Goal: Task Accomplishment & Management: Manage account settings

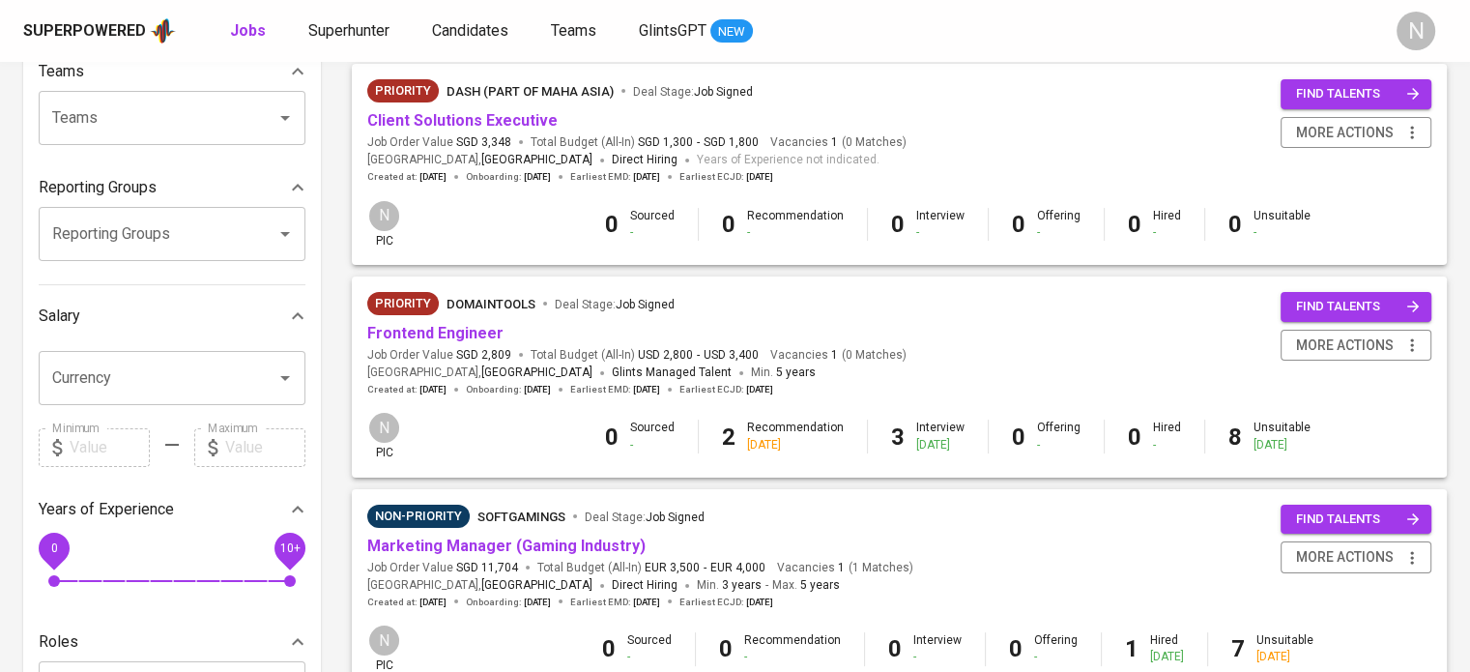
scroll to position [290, 0]
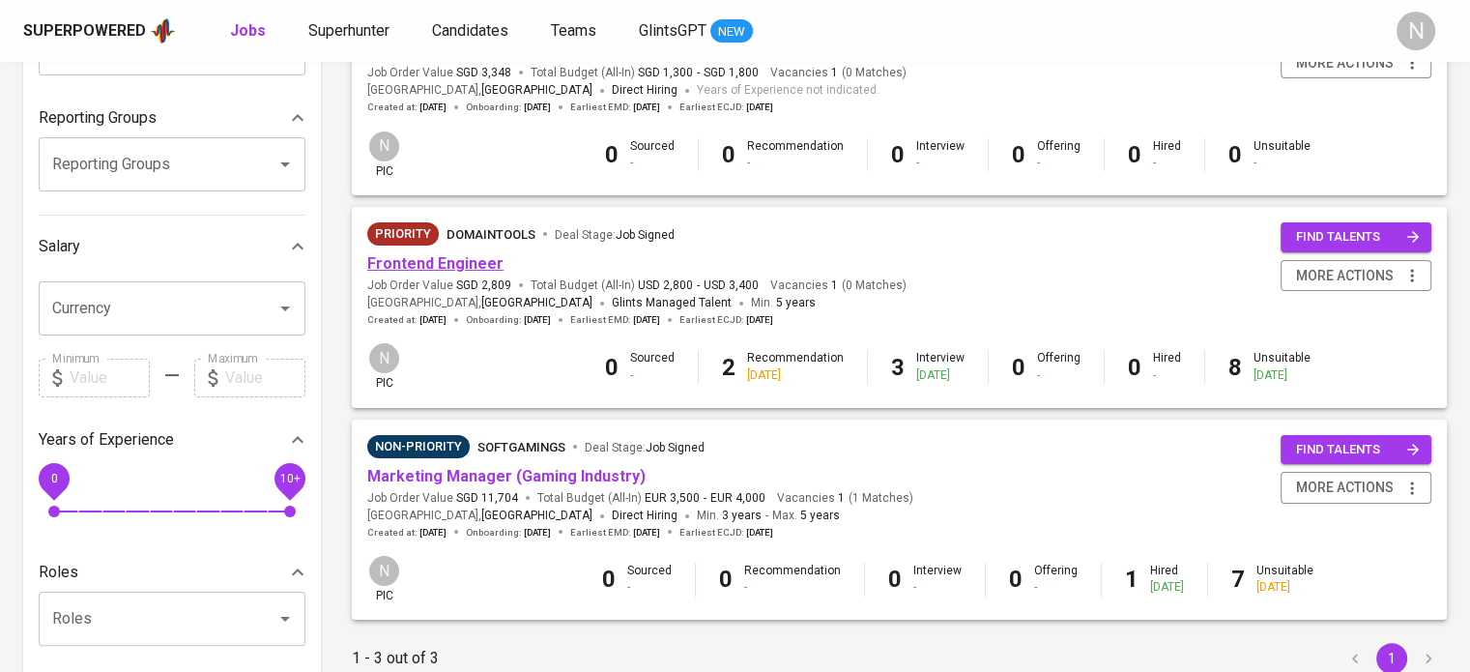
click at [448, 266] on link "Frontend Engineer" at bounding box center [435, 263] width 136 height 18
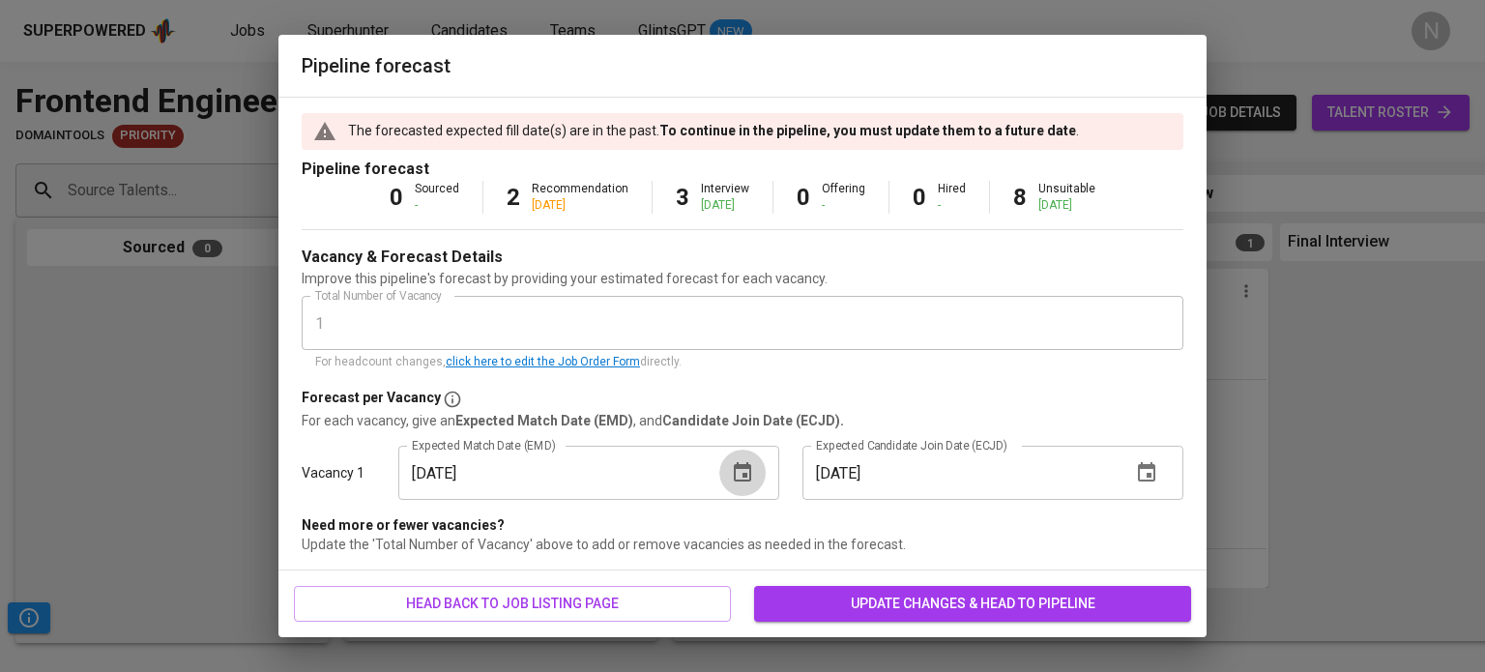
click at [734, 482] on icon "button" at bounding box center [742, 472] width 23 height 23
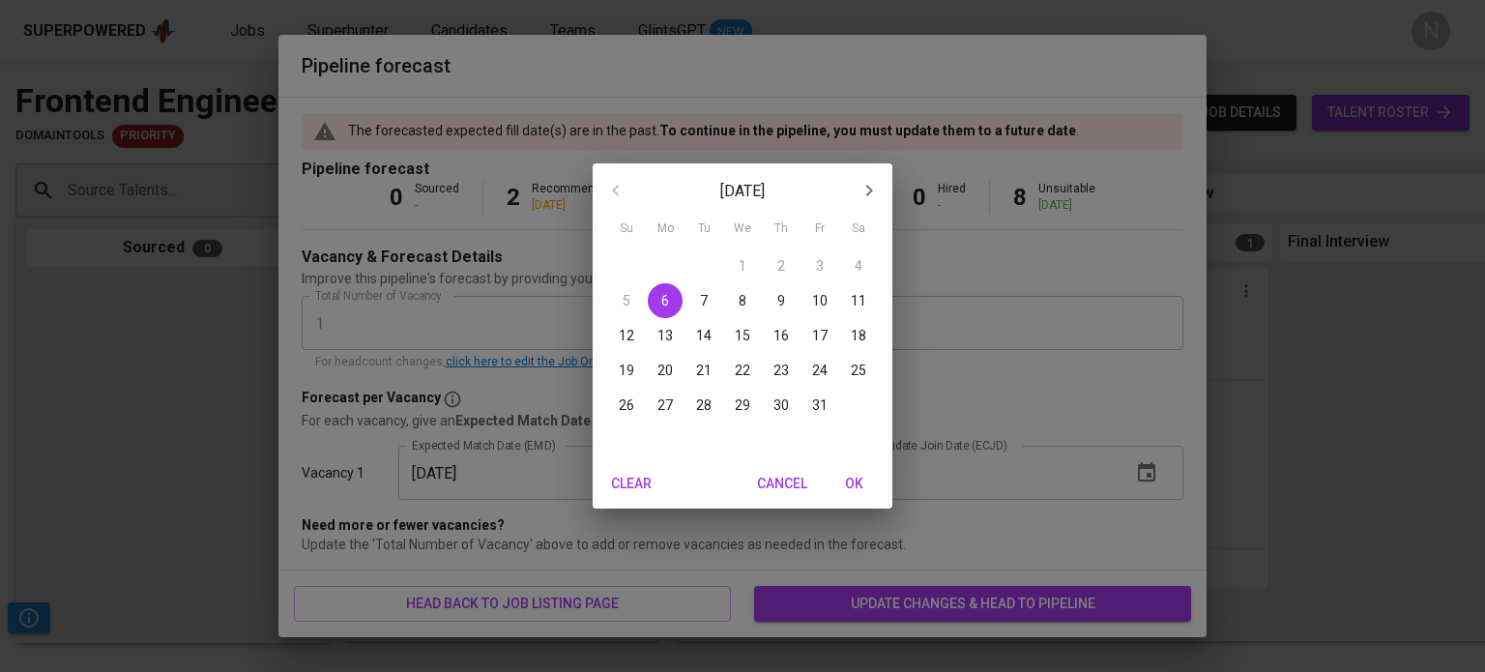
click at [663, 359] on button "20" at bounding box center [665, 370] width 35 height 35
type input "10/20/2025"
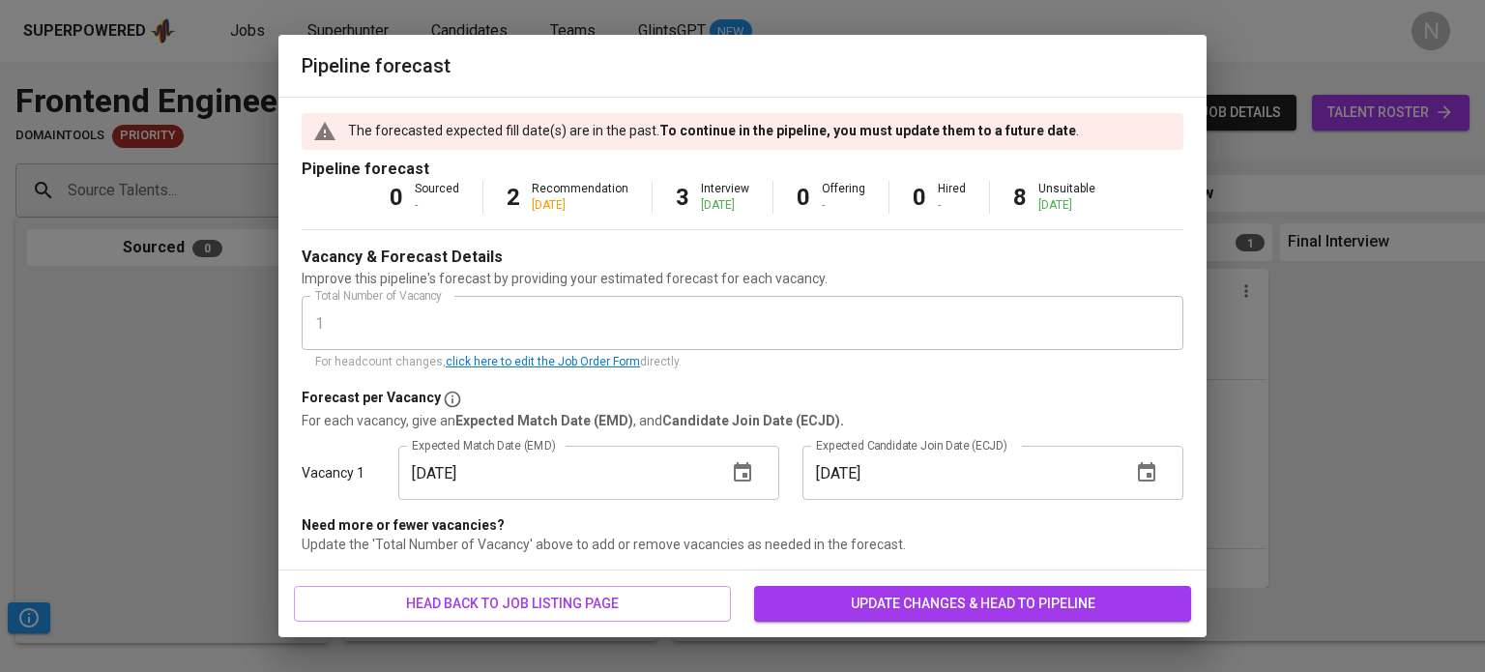
click at [889, 596] on span "update changes & head to pipeline" at bounding box center [973, 604] width 406 height 24
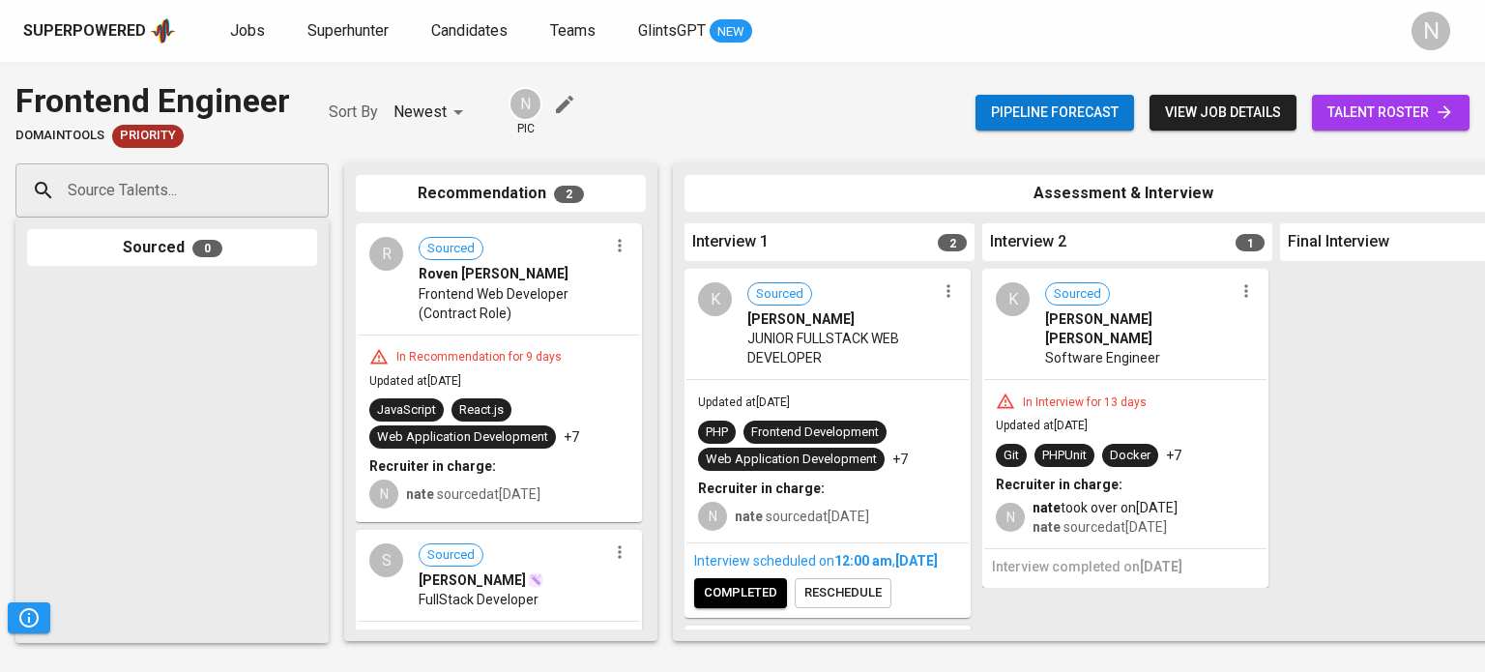
click at [821, 386] on div "Updated at Oct 02, 2025 PHP Frontend Development Web Application Development +7…" at bounding box center [827, 461] width 282 height 162
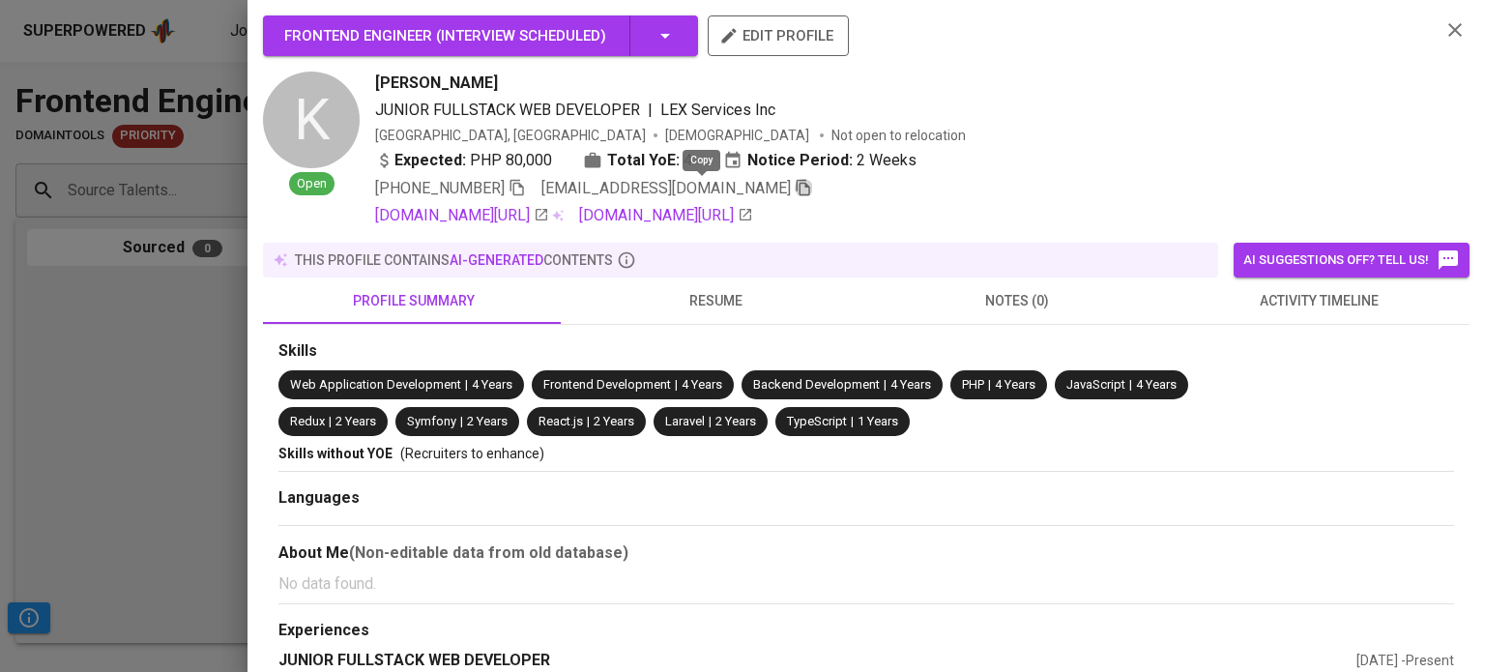
click at [795, 196] on icon "button" at bounding box center [803, 187] width 17 height 17
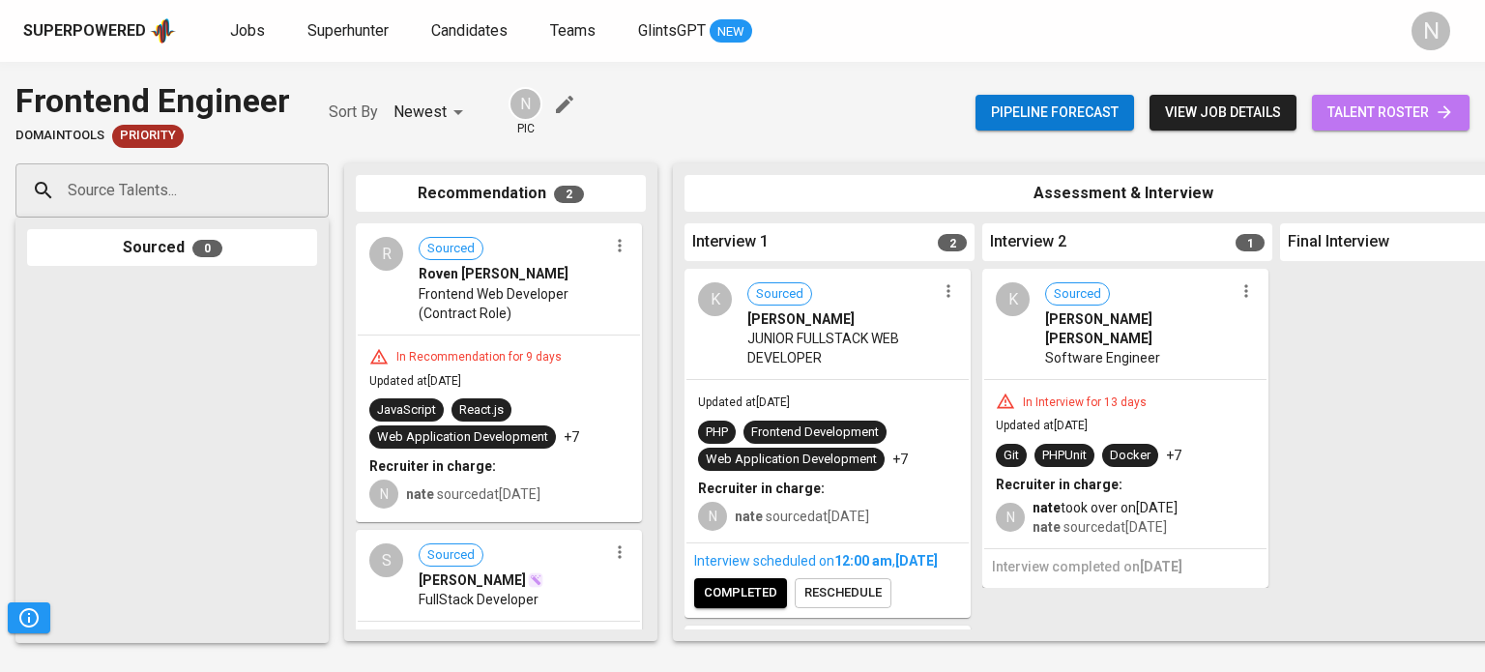
click at [1346, 111] on span "talent roster" at bounding box center [1390, 113] width 127 height 24
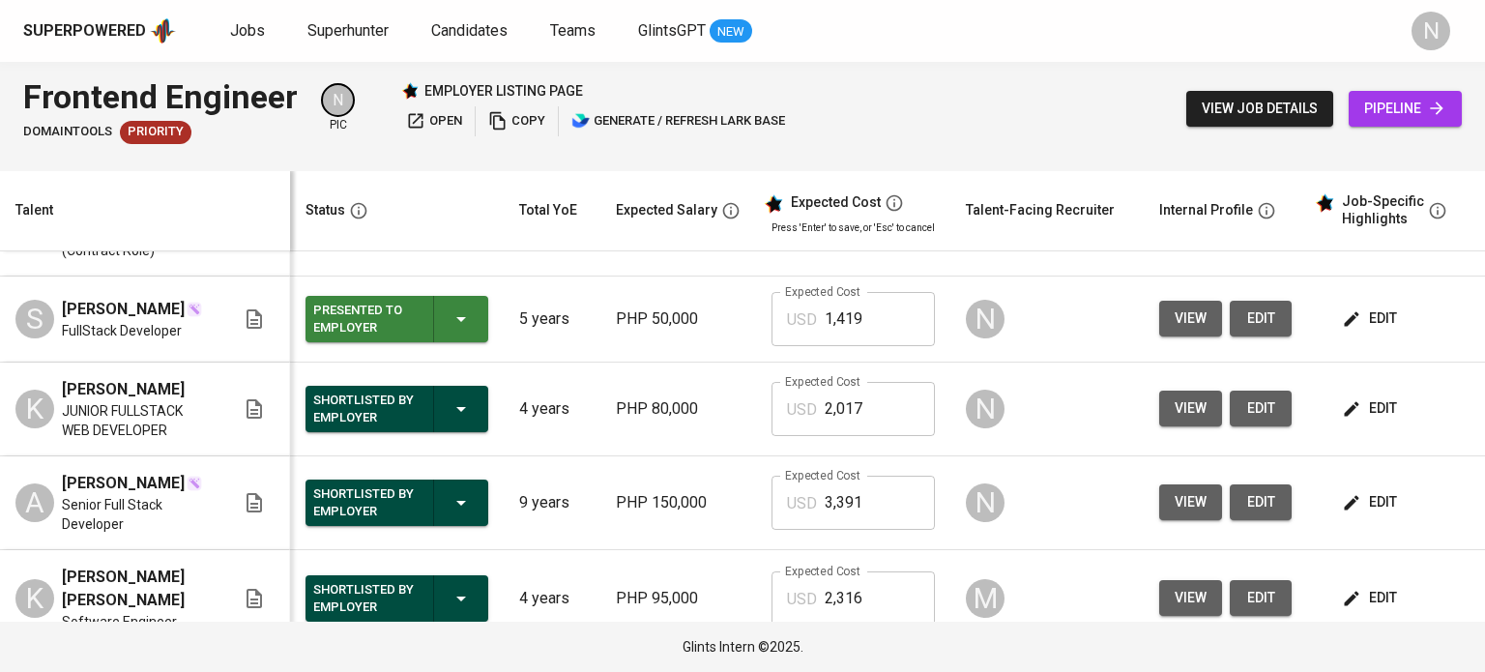
scroll to position [97, 0]
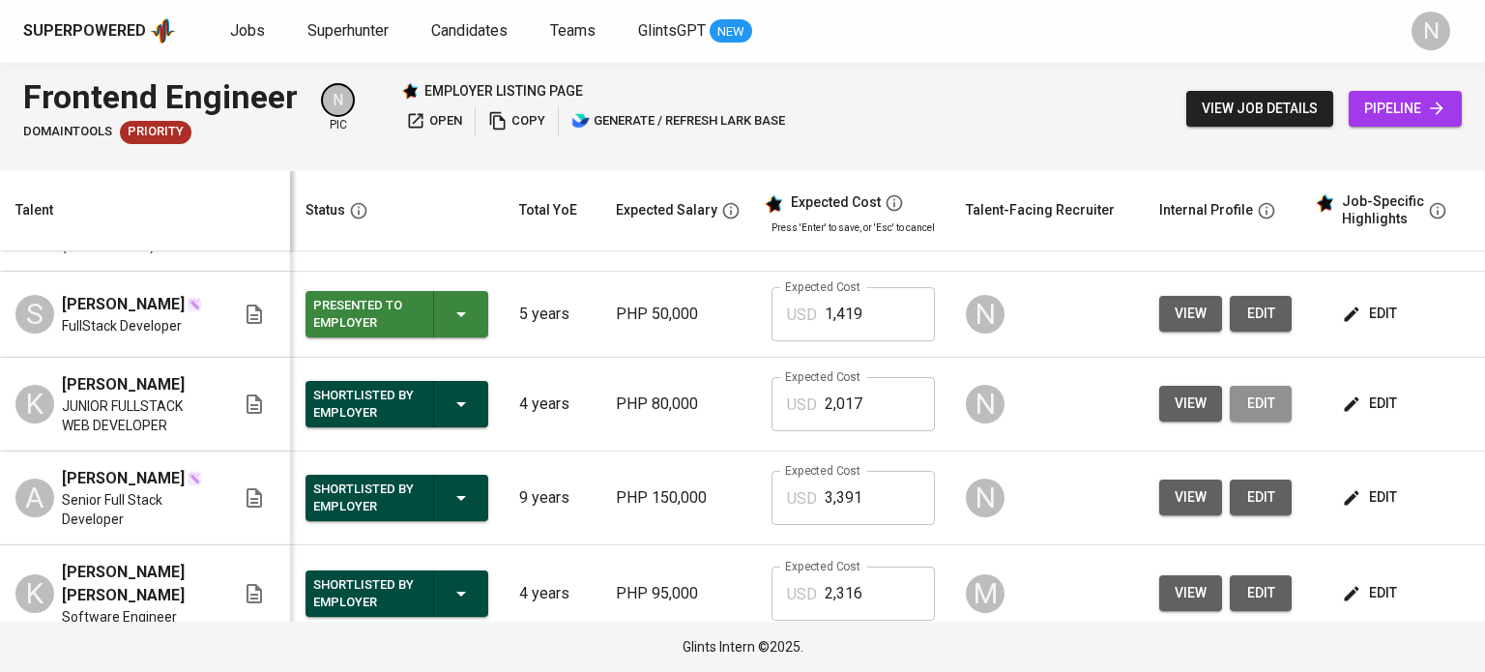
click at [1265, 392] on span "edit" at bounding box center [1260, 404] width 31 height 24
click at [1186, 392] on span "view" at bounding box center [1191, 404] width 32 height 24
click at [1184, 392] on span "view" at bounding box center [1191, 404] width 32 height 24
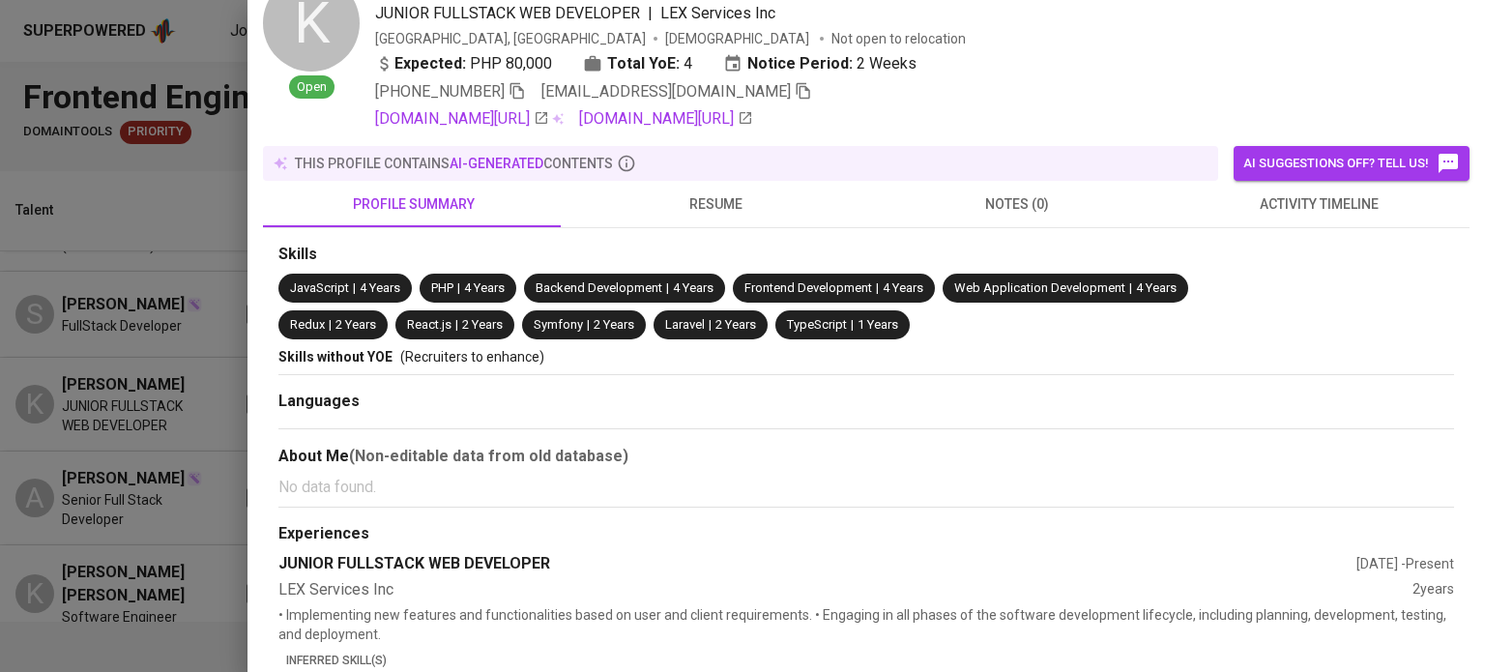
click at [742, 218] on button "resume" at bounding box center [716, 204] width 302 height 46
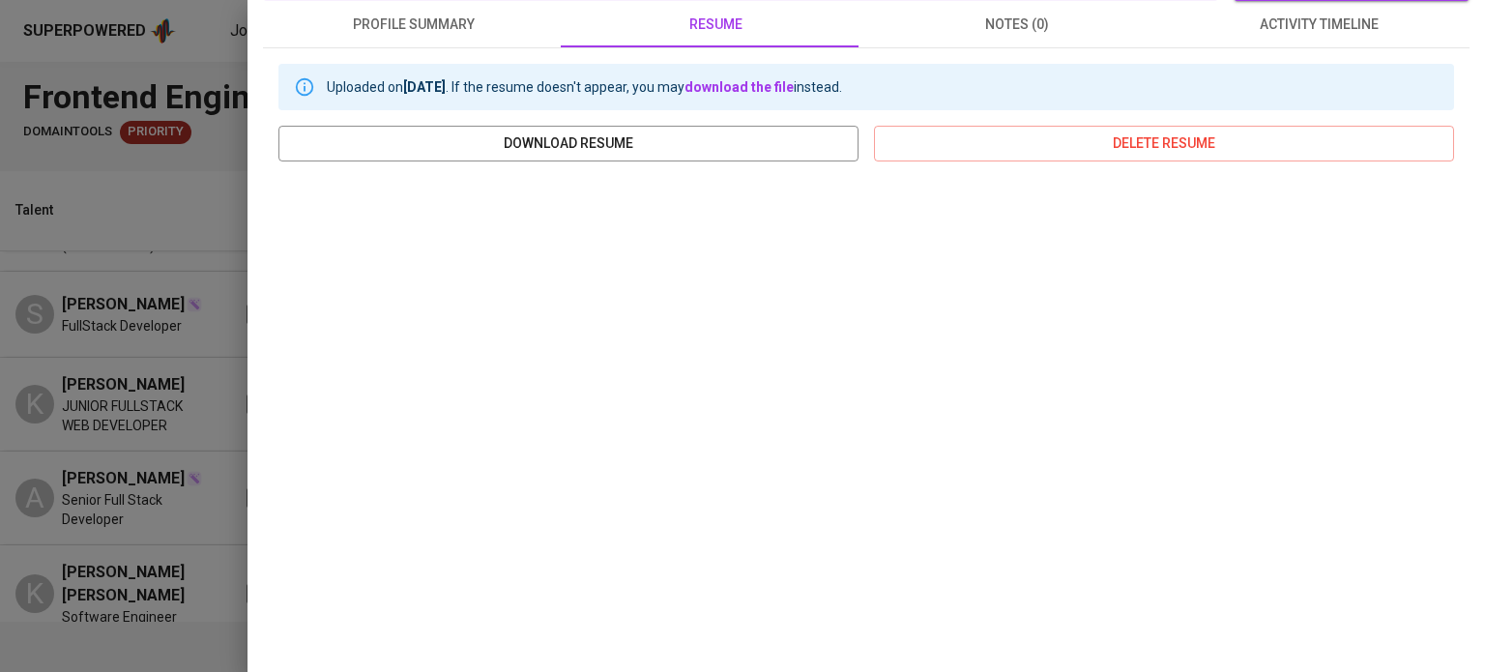
scroll to position [290, 0]
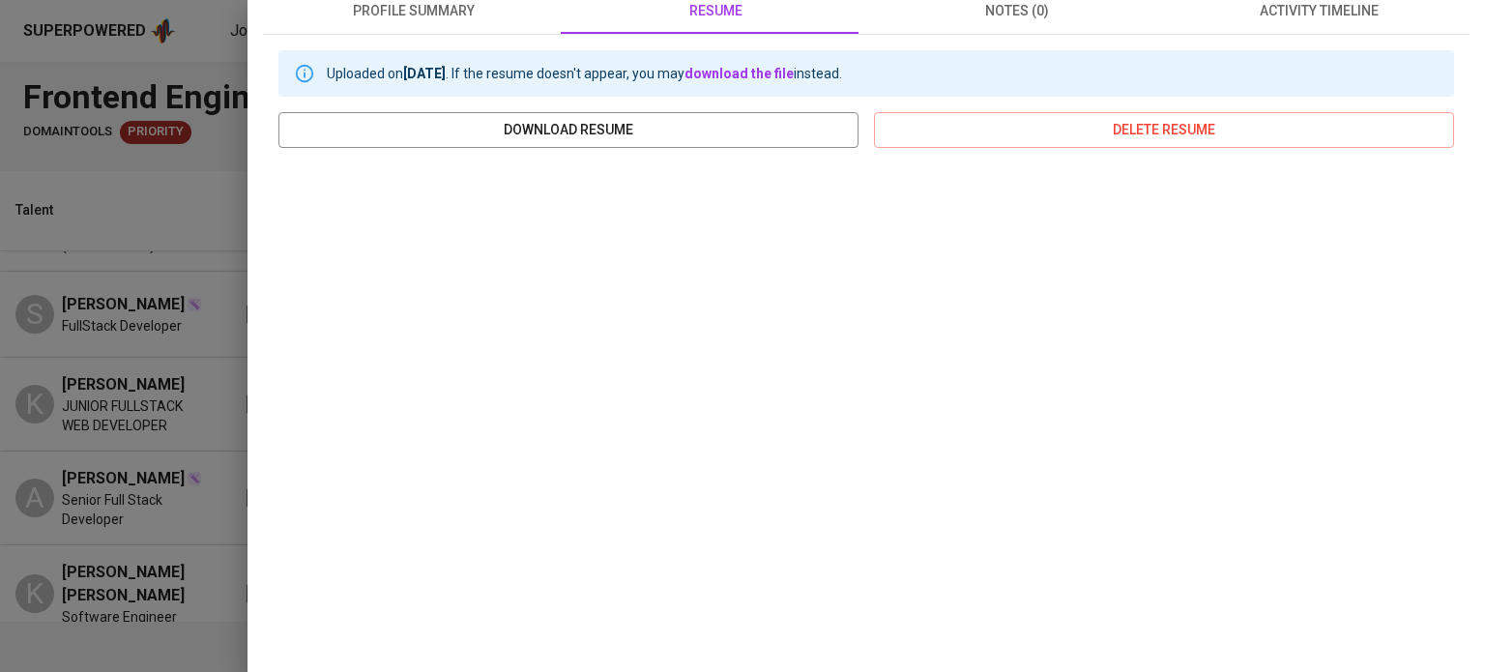
click at [141, 455] on div at bounding box center [742, 336] width 1485 height 672
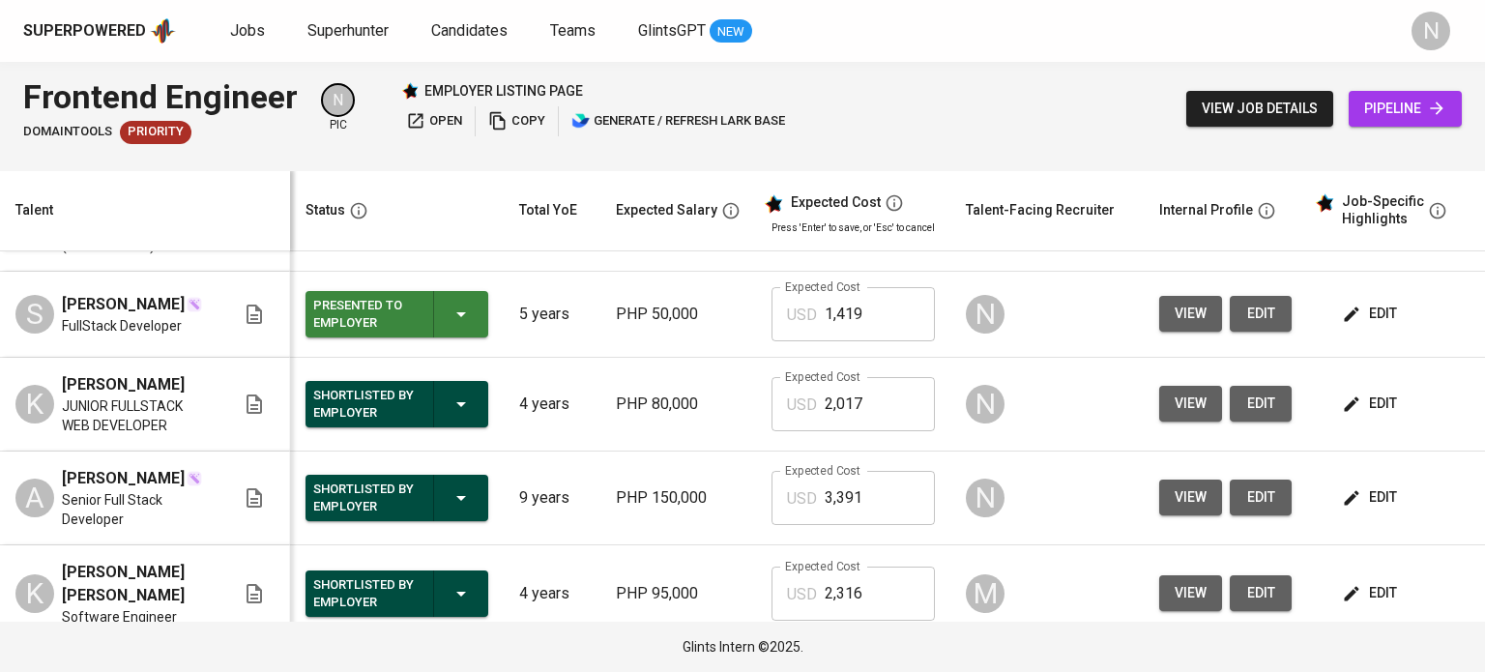
click at [1164, 495] on button "view" at bounding box center [1190, 498] width 63 height 36
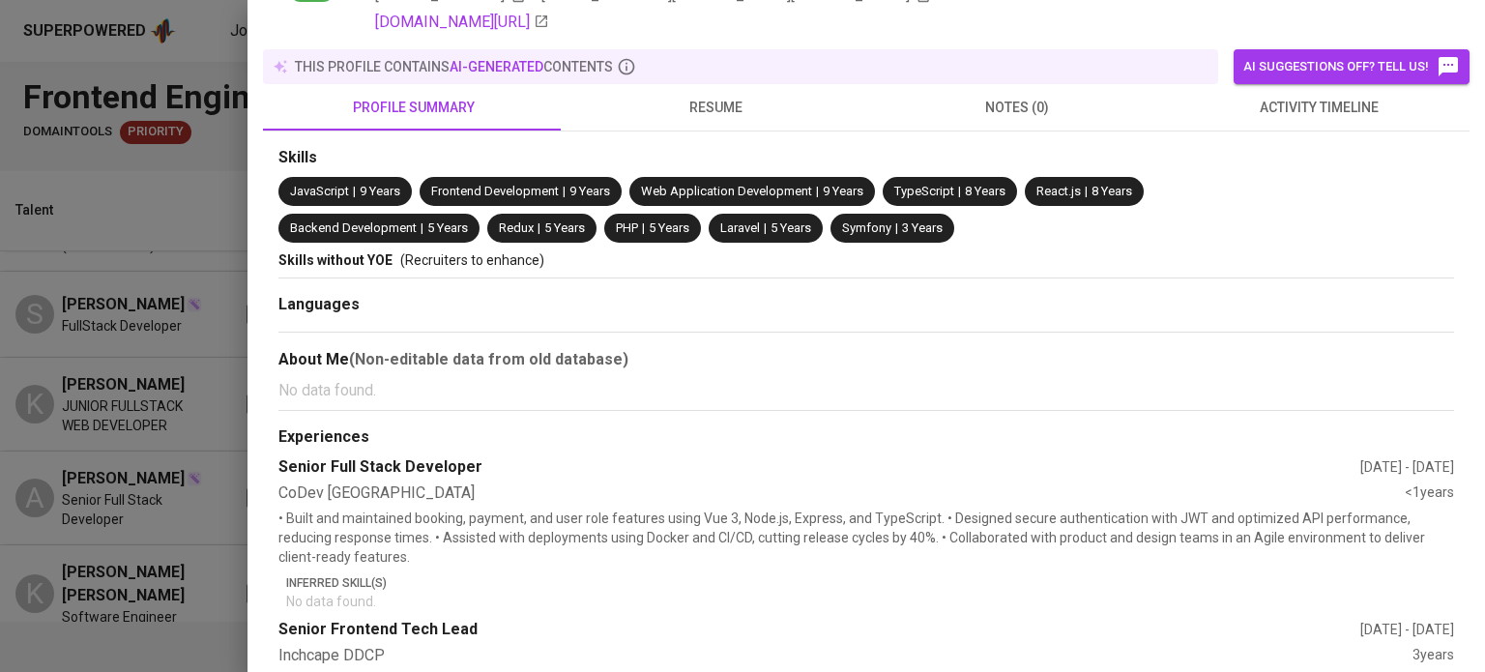
scroll to position [290, 0]
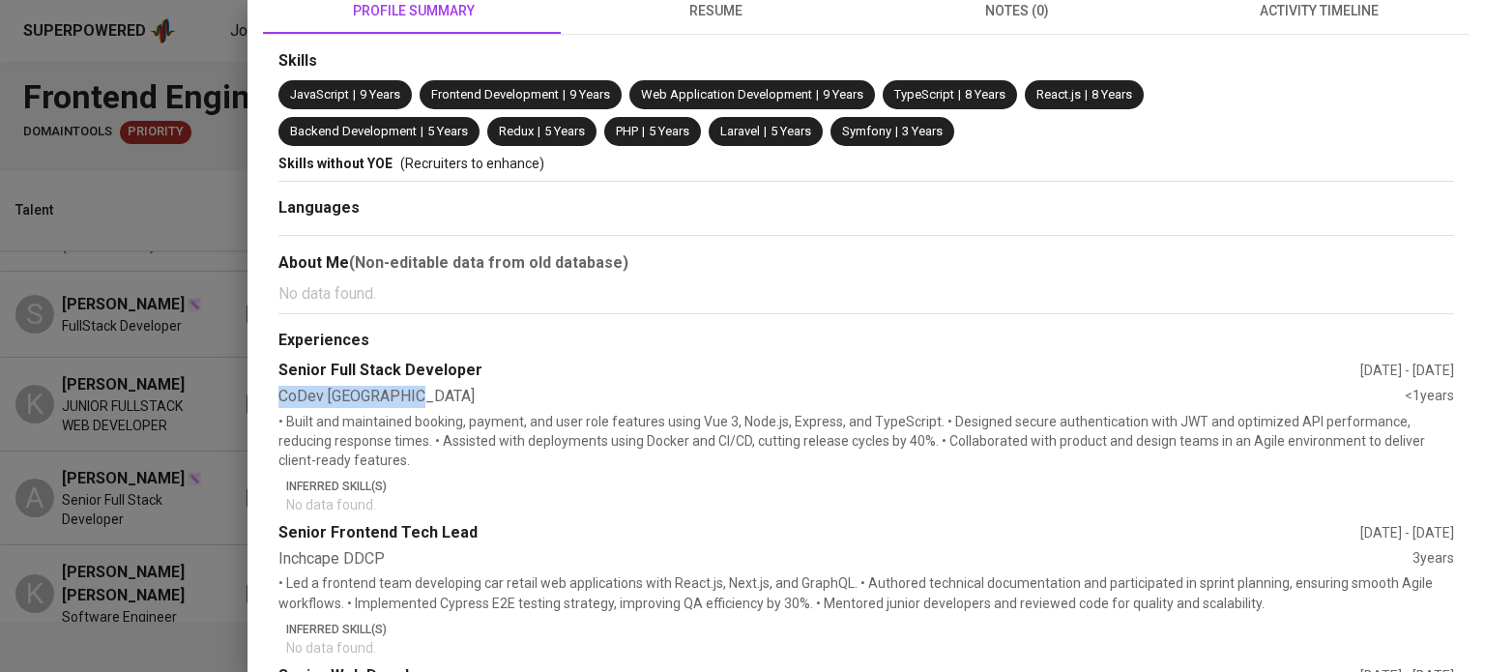
drag, startPoint x: 404, startPoint y: 399, endPoint x: 278, endPoint y: 402, distance: 125.7
copy div "CoDev Philippines"
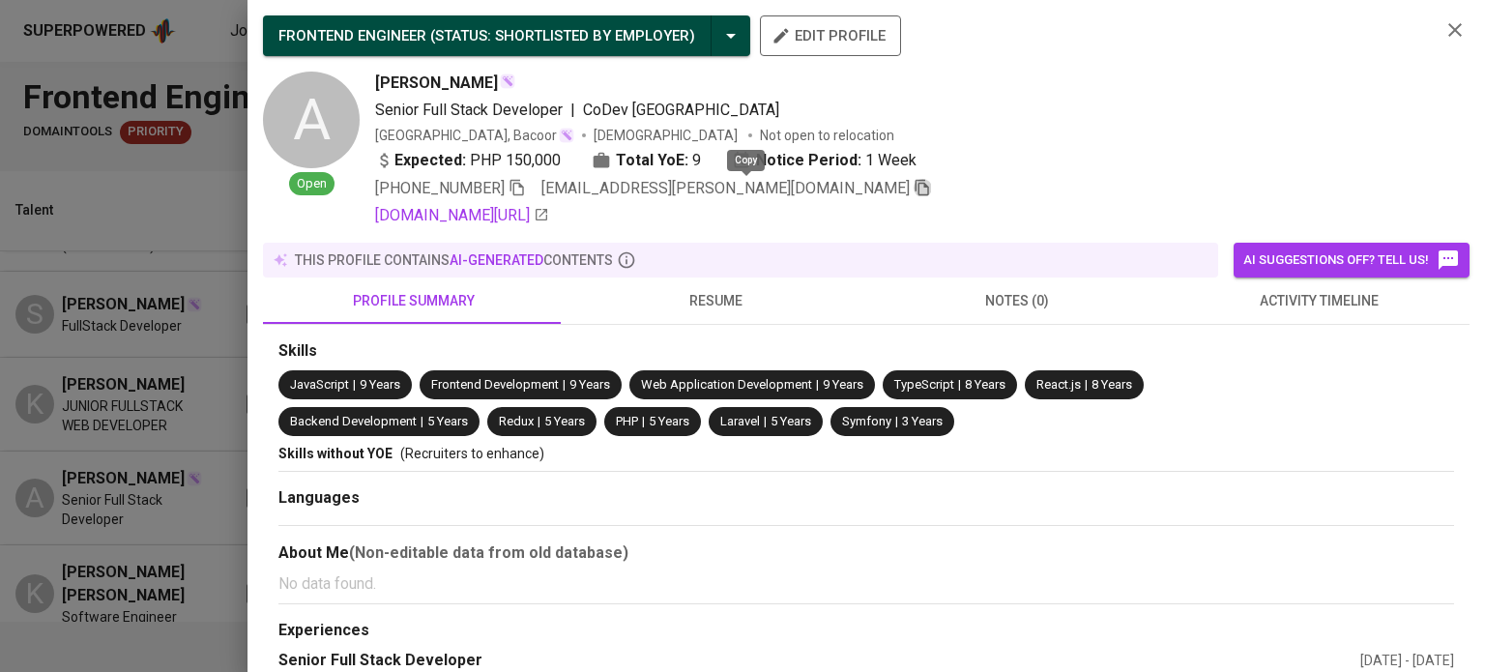
click at [914, 189] on icon "button" at bounding box center [922, 187] width 17 height 17
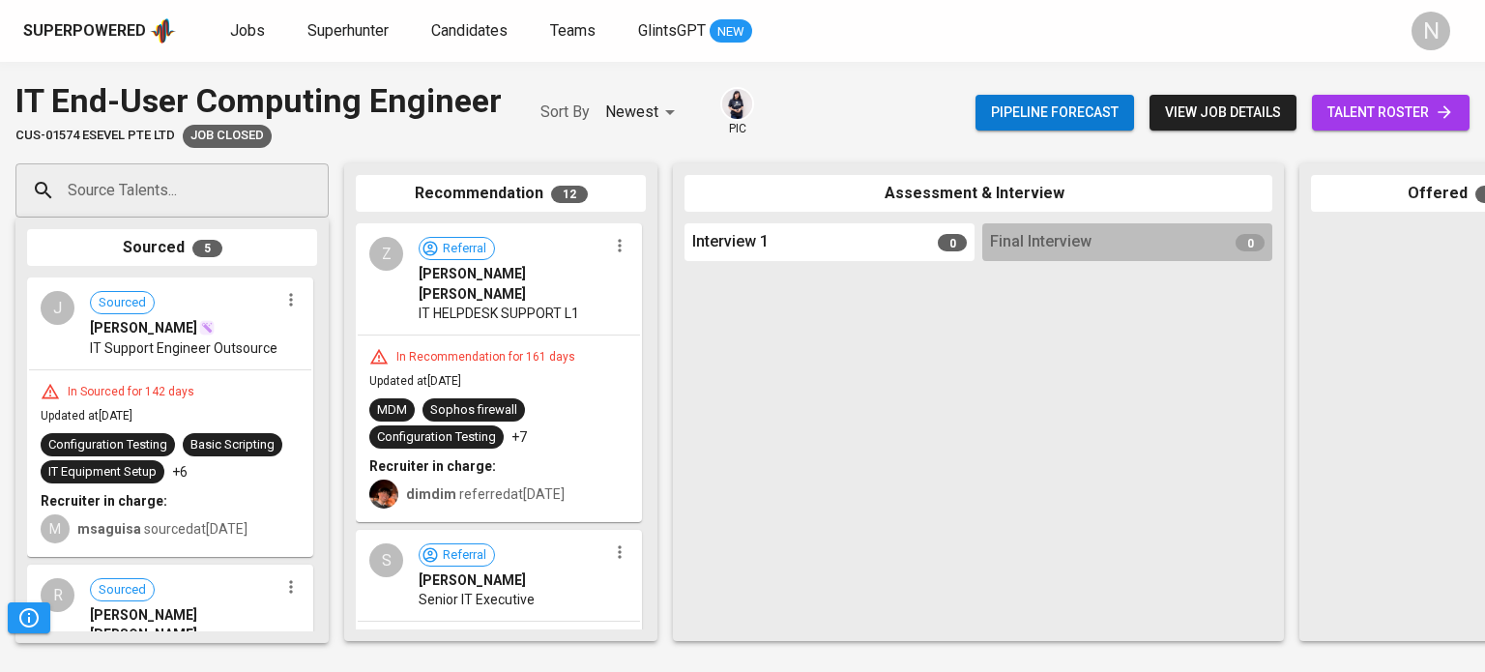
click at [131, 23] on div "Superpowered" at bounding box center [84, 31] width 123 height 22
